Goal: Feedback & Contribution: Submit feedback/report problem

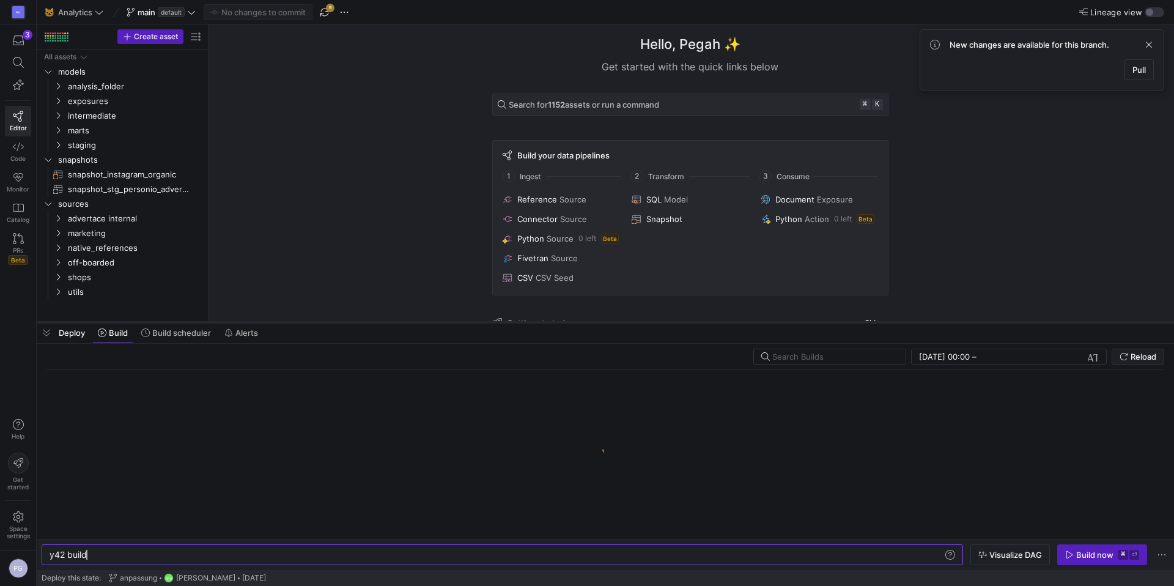
drag, startPoint x: 387, startPoint y: 564, endPoint x: 430, endPoint y: 325, distance: 242.8
click at [427, 322] on div at bounding box center [605, 322] width 1137 height 5
click at [164, 337] on span "Build scheduler" at bounding box center [181, 333] width 59 height 10
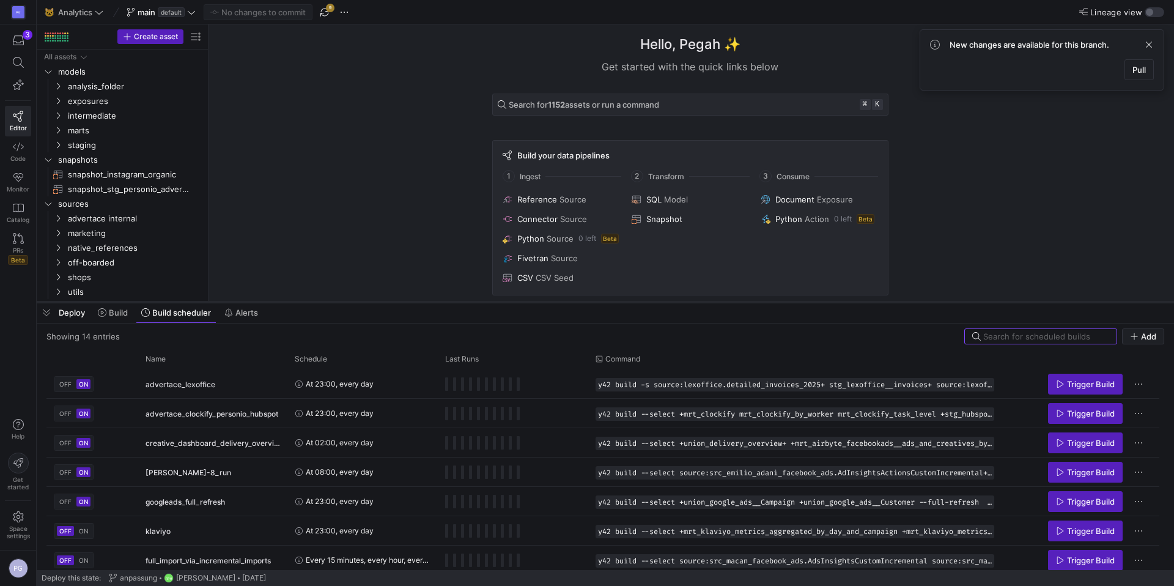
drag, startPoint x: 383, startPoint y: 322, endPoint x: 383, endPoint y: 301, distance: 21.4
click at [383, 301] on div at bounding box center [605, 301] width 1137 height 5
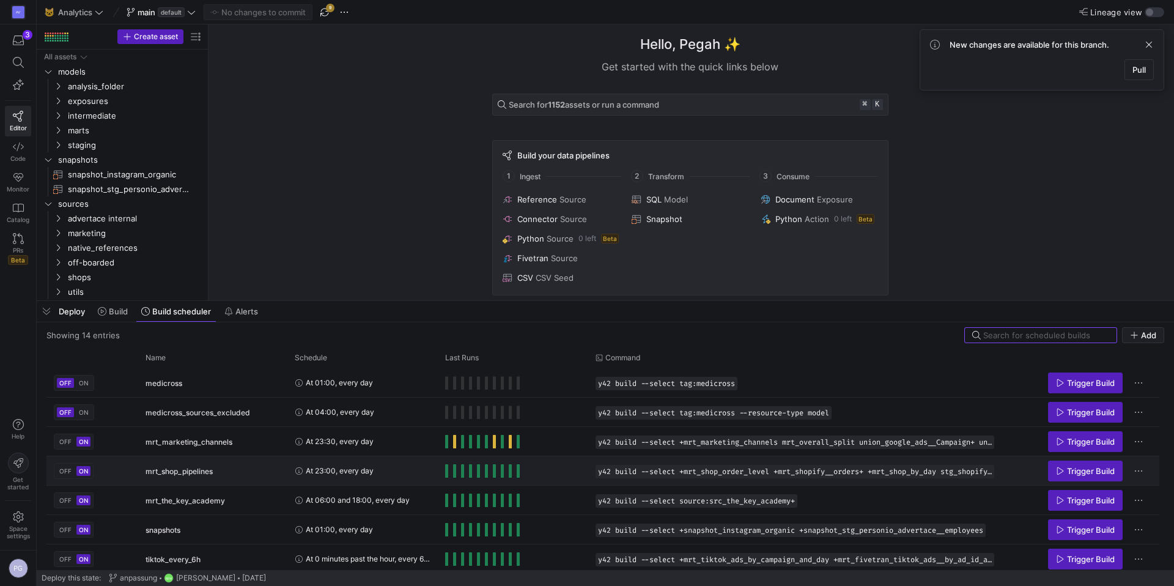
scroll to position [209, 0]
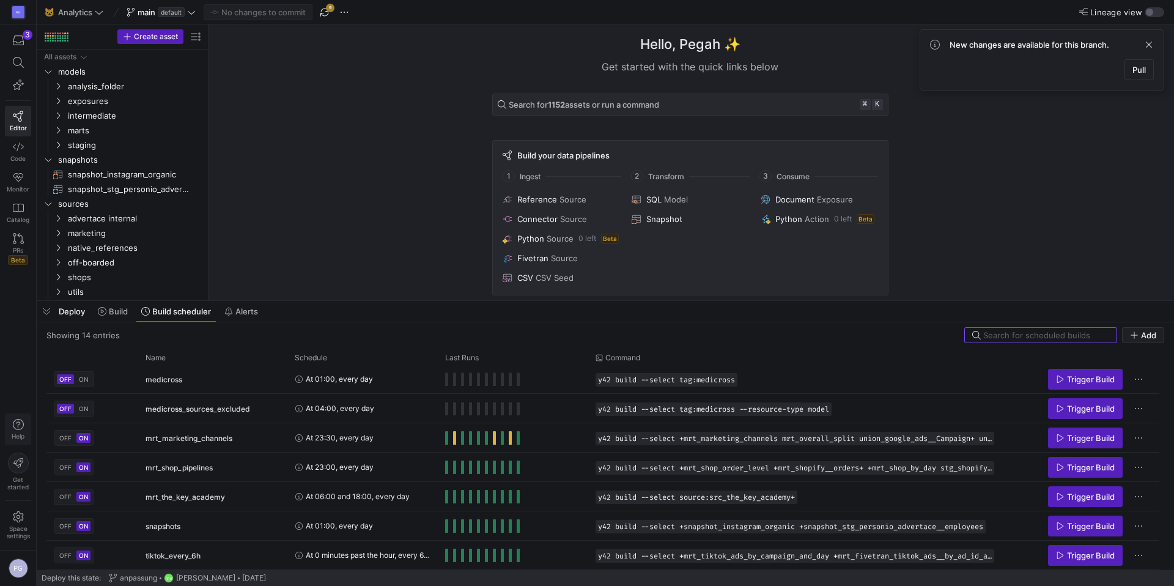
click at [20, 430] on span "Help" at bounding box center [17, 429] width 15 height 21
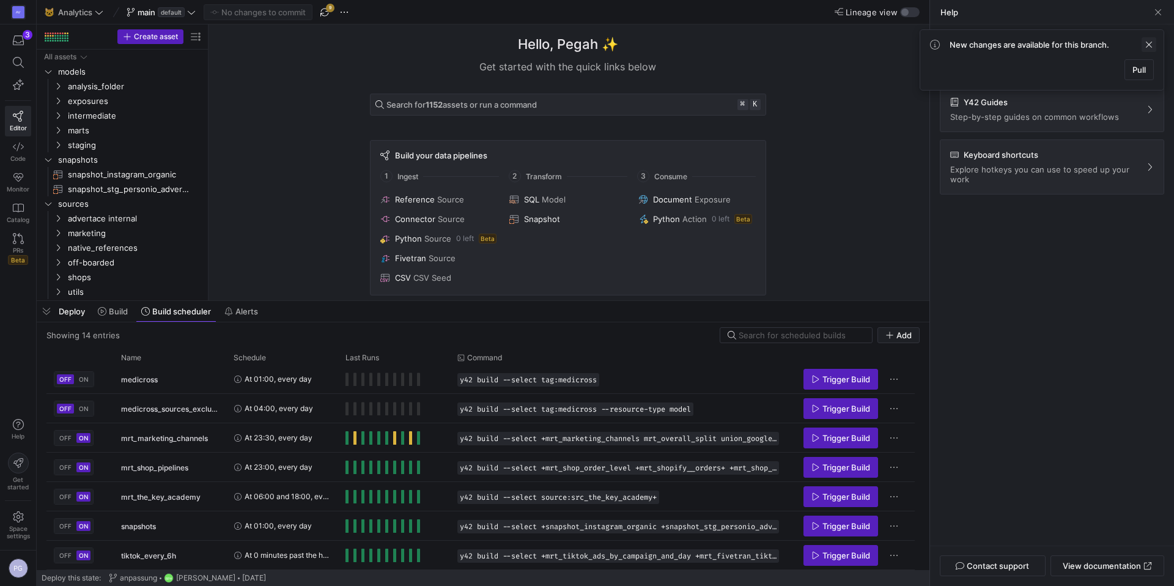
click at [1147, 42] on span at bounding box center [1148, 44] width 15 height 15
click at [1021, 569] on span "Contact support" at bounding box center [997, 565] width 62 height 10
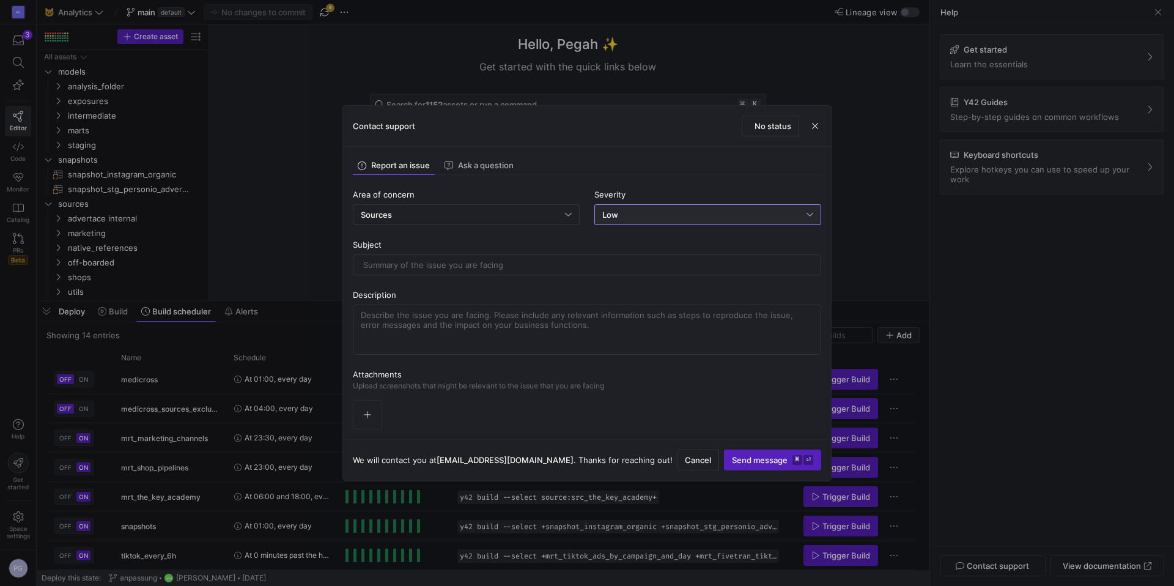
click at [759, 214] on div "Low" at bounding box center [704, 215] width 204 height 10
click at [665, 279] on div "High System impaired" at bounding box center [708, 276] width 216 height 10
click at [404, 268] on input "text" at bounding box center [586, 265] width 447 height 10
click at [422, 321] on textarea at bounding box center [587, 329] width 452 height 39
click at [405, 259] on div at bounding box center [586, 265] width 447 height 20
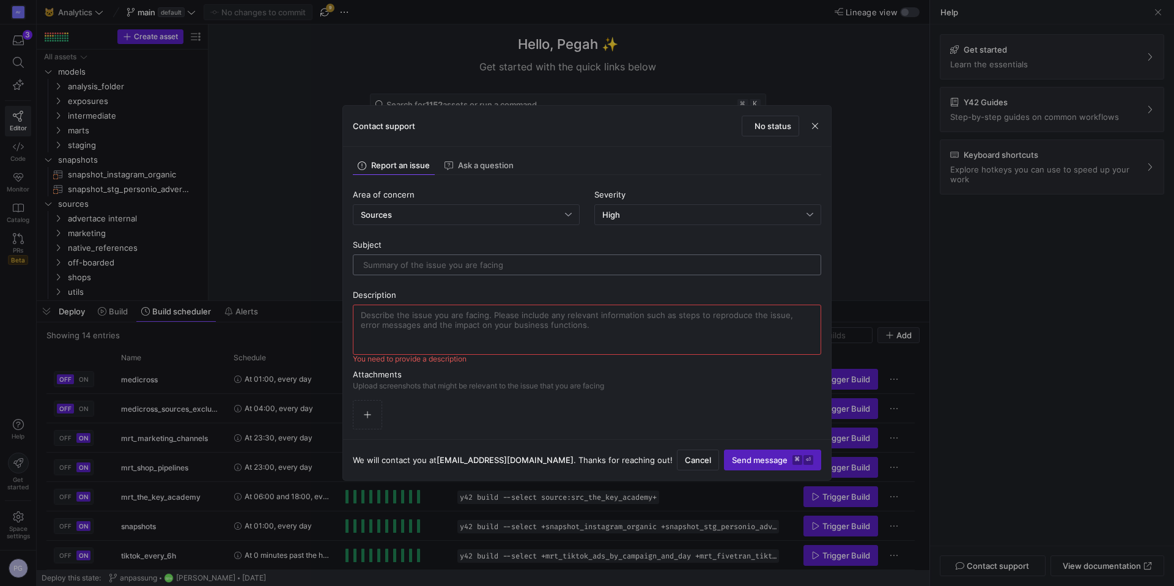
click at [405, 263] on input "text" at bounding box center [586, 265] width 447 height 10
type input "Last Run Orchestration Stayed on 30.09"
drag, startPoint x: 381, startPoint y: 331, endPoint x: 399, endPoint y: 340, distance: 20.2
click at [381, 331] on textarea at bounding box center [587, 329] width 452 height 39
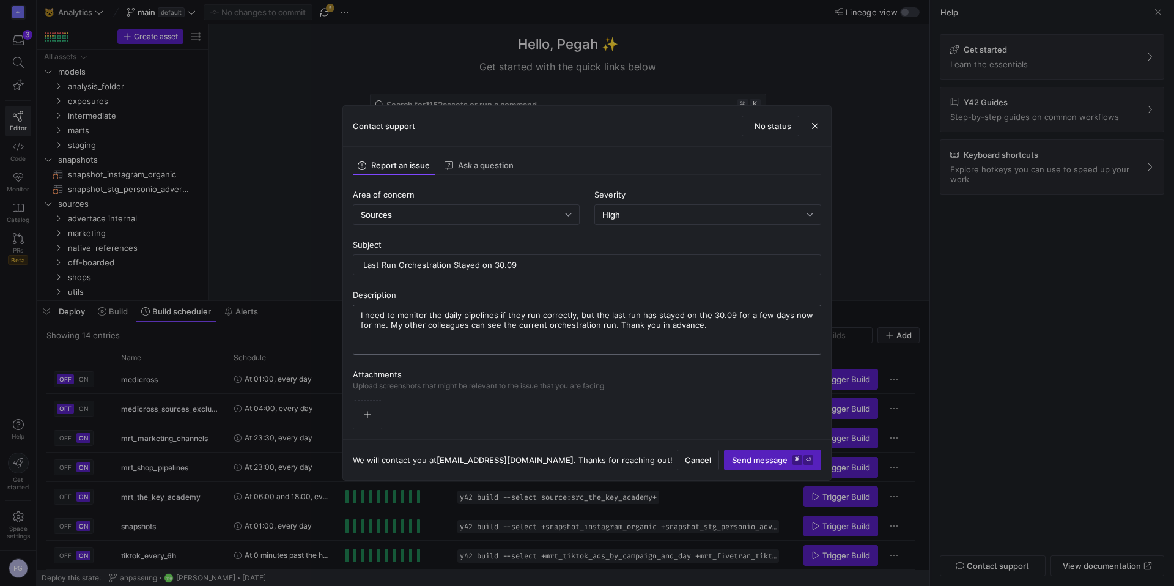
click at [665, 325] on textarea "I need to monitor the daily pipelines if they run correctly, but the last run h…" at bounding box center [587, 329] width 452 height 39
click at [686, 325] on textarea "I need to monitor the daily pipelines if they run correctly, but the last run h…" at bounding box center [587, 329] width 452 height 39
type textarea "I need to monitor the daily pipelines if they run correctly, but the last run h…"
click at [572, 215] on div "Sources" at bounding box center [466, 214] width 227 height 21
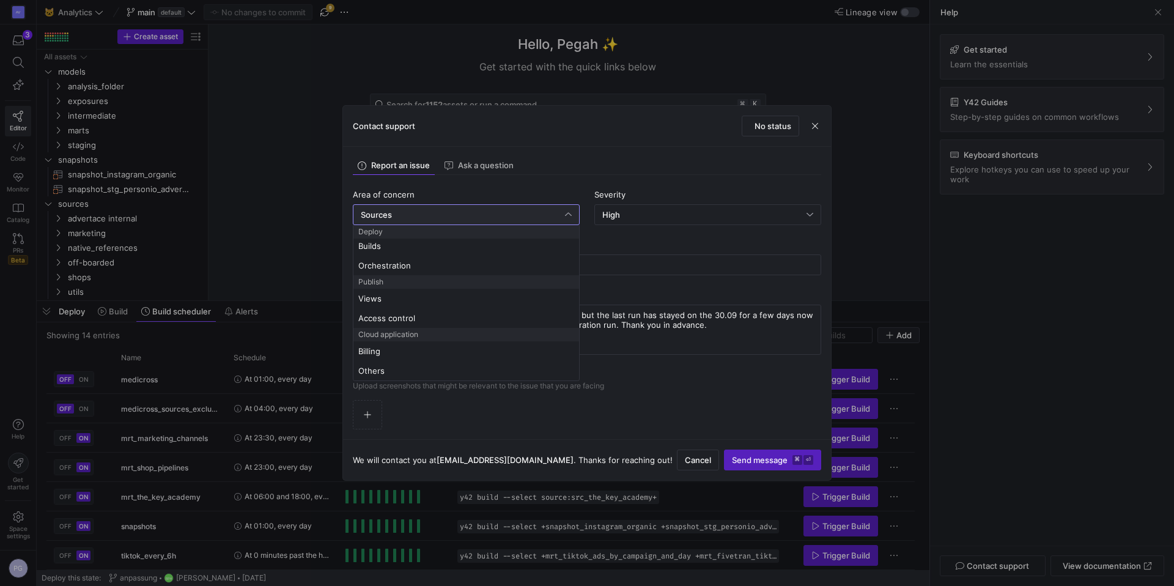
scroll to position [128, 0]
click at [414, 271] on span "Orchestration" at bounding box center [466, 271] width 216 height 10
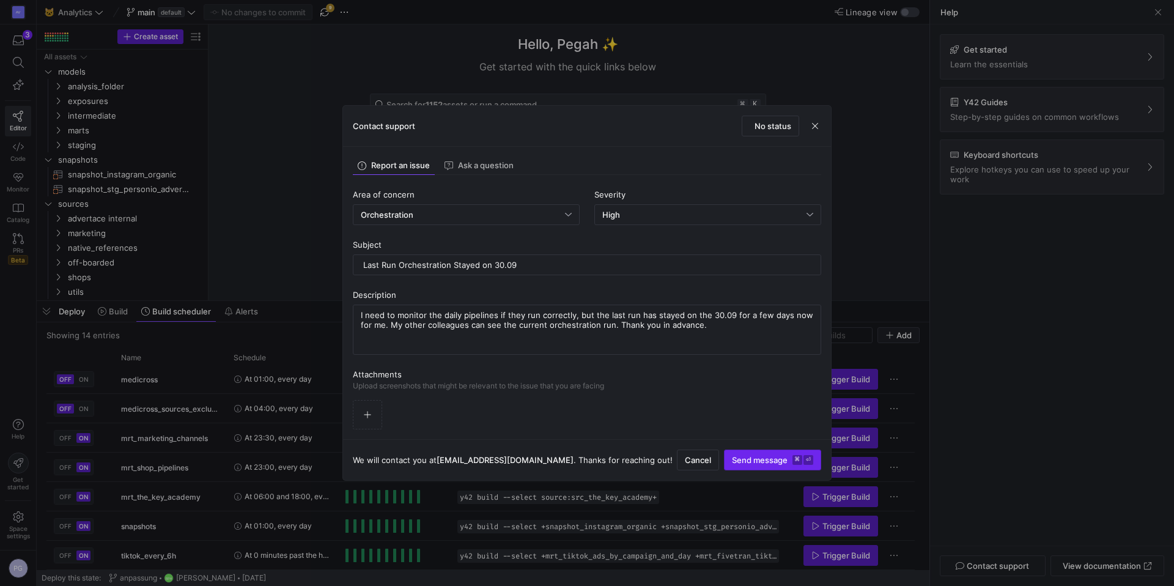
click at [776, 465] on span "submit" at bounding box center [772, 460] width 96 height 20
